Goal: Information Seeking & Learning: Learn about a topic

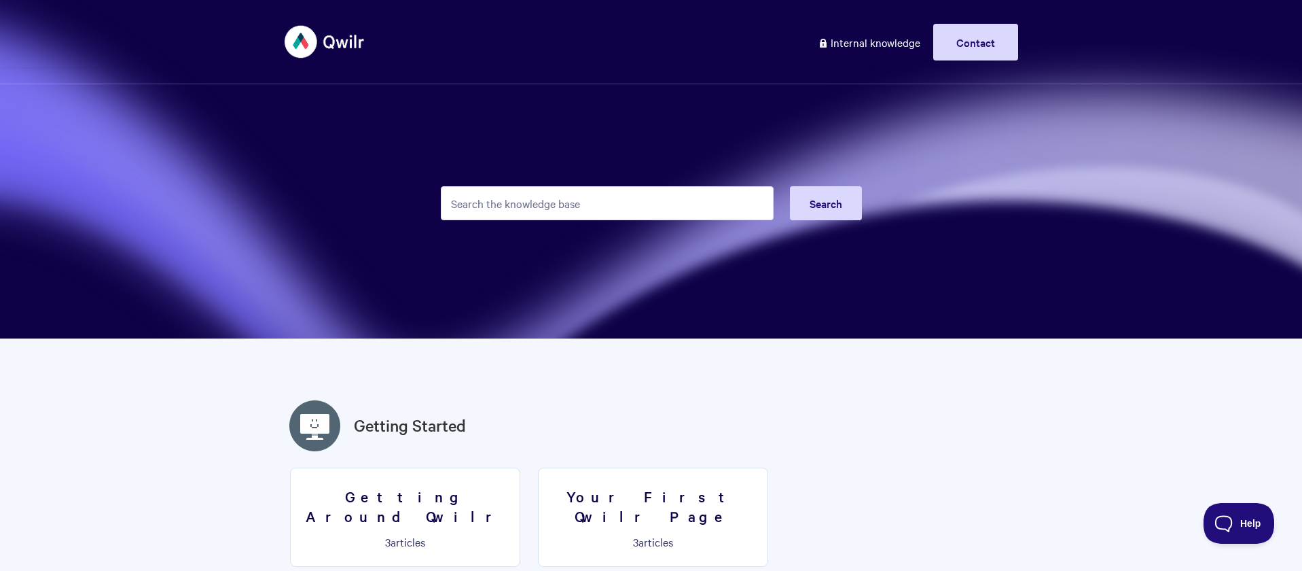
click at [622, 204] on input "Search the knowledge base" at bounding box center [607, 203] width 333 height 34
type input "c"
type input "confirmation"
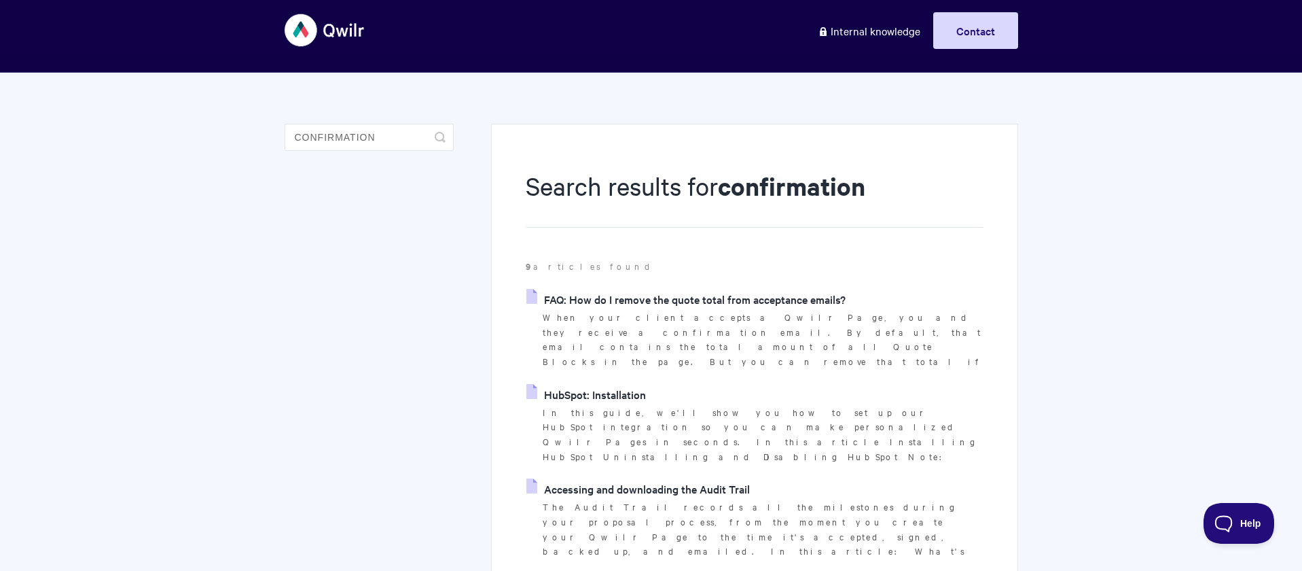
scroll to position [21, 0]
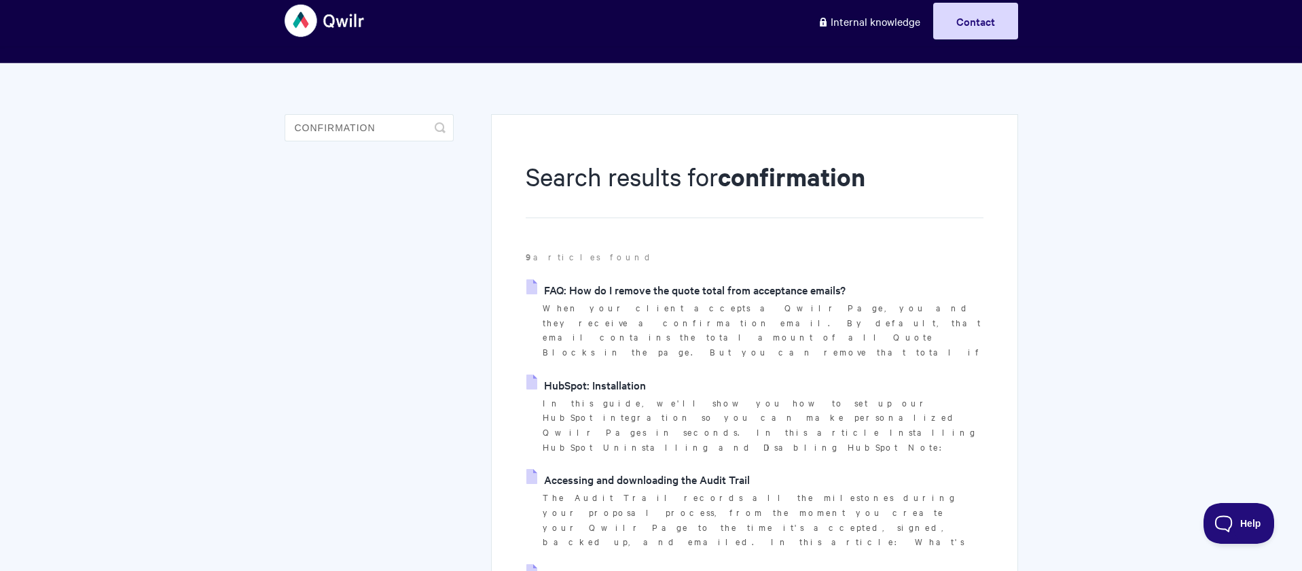
drag, startPoint x: 406, startPoint y: 145, endPoint x: 398, endPoint y: 141, distance: 8.5
click at [398, 141] on aside "confirmation Toggle Search" at bounding box center [369, 138] width 169 height 48
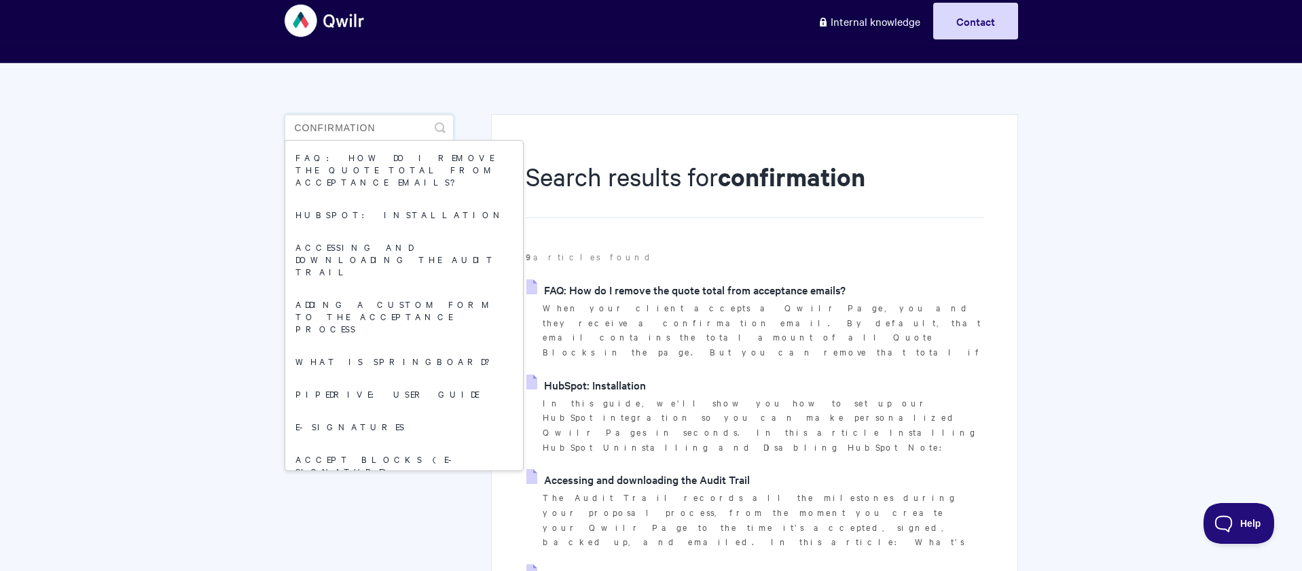
drag, startPoint x: 406, startPoint y: 128, endPoint x: 281, endPoint y: 122, distance: 124.5
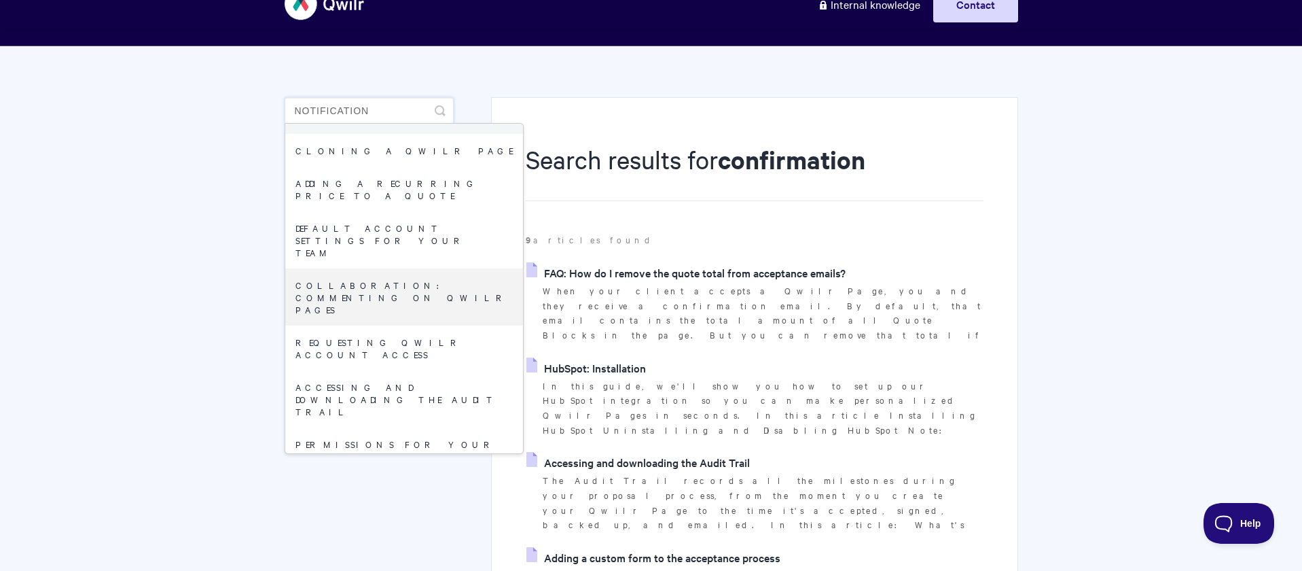
scroll to position [192, 0]
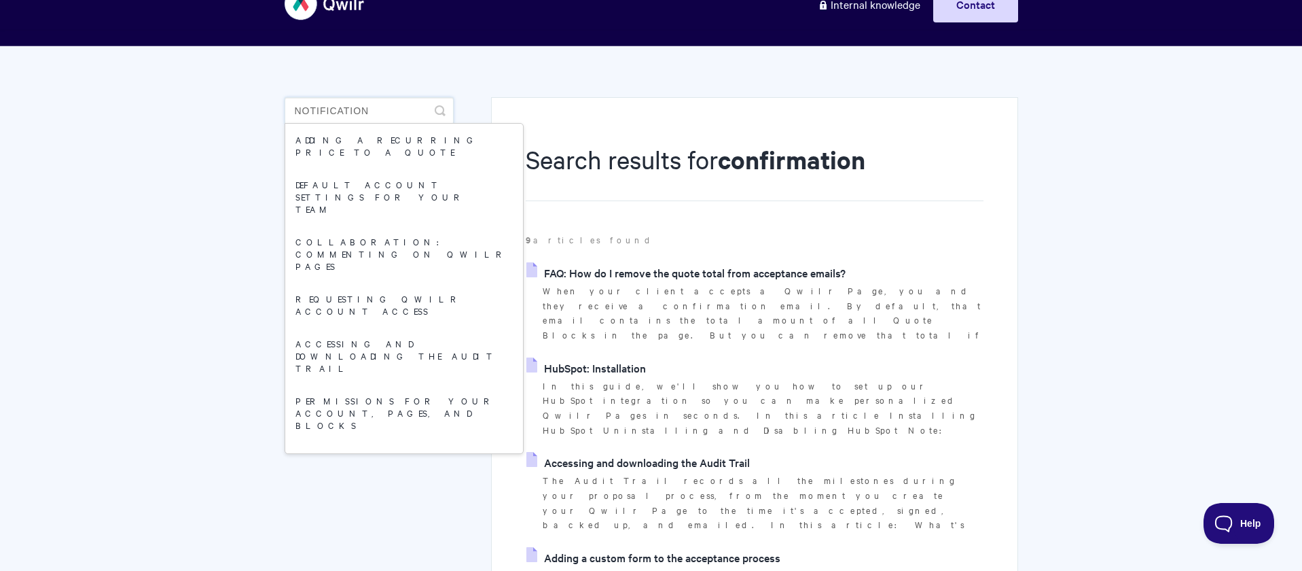
drag, startPoint x: 413, startPoint y: 109, endPoint x: 285, endPoint y: 111, distance: 128.4
click at [285, 111] on input "notification" at bounding box center [369, 110] width 169 height 27
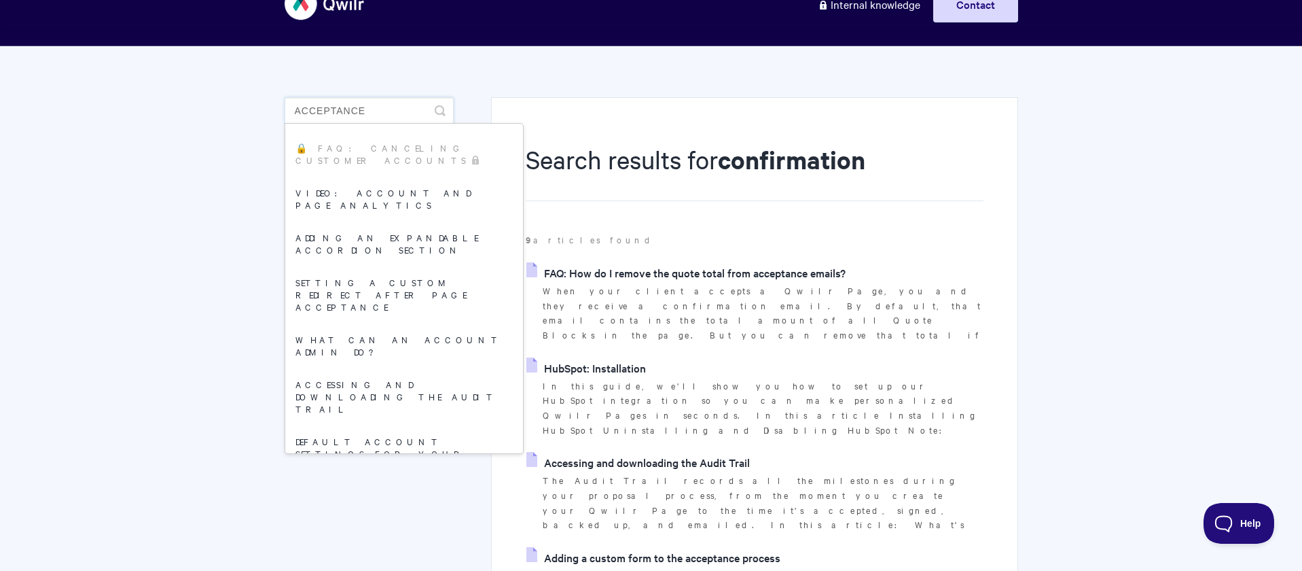
type input "acceptance"
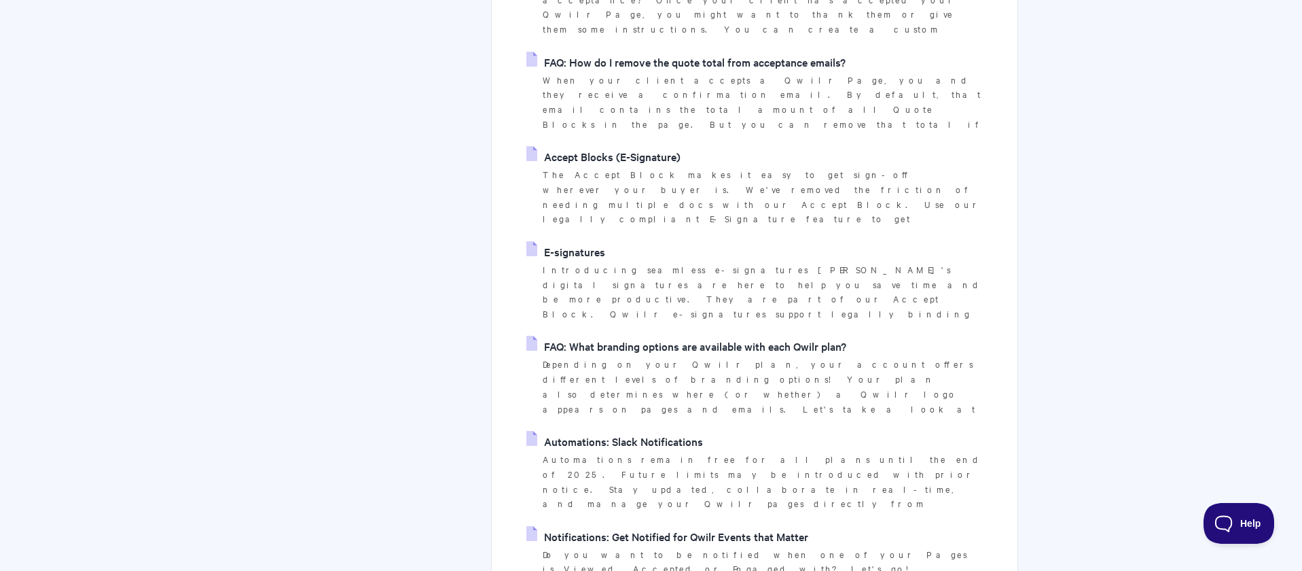
scroll to position [550, 0]
click at [734, 524] on link "Notifications: Get Notified for Qwilr Events that Matter" at bounding box center [668, 534] width 282 height 20
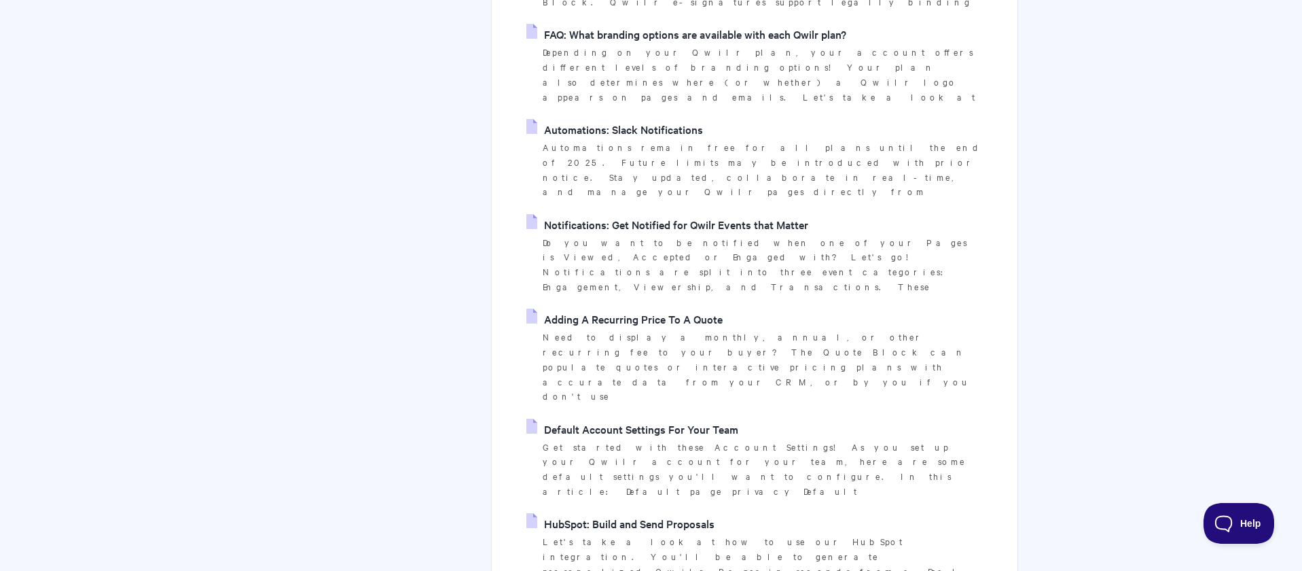
scroll to position [0, 0]
